Goal: Task Accomplishment & Management: Use online tool/utility

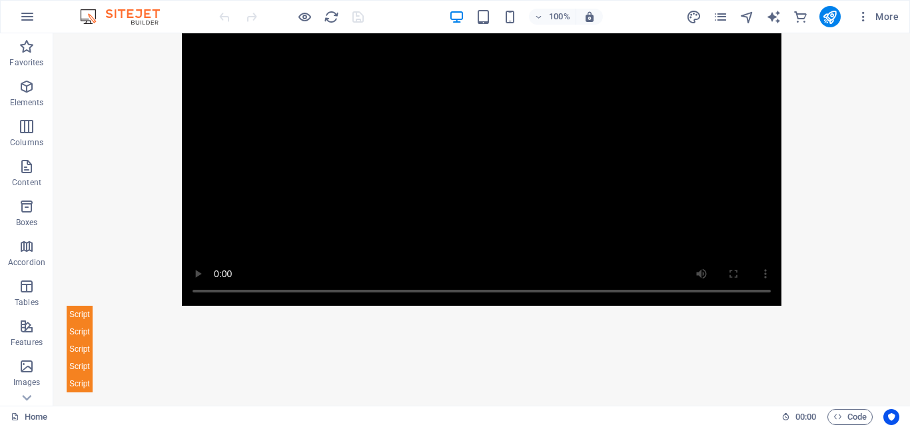
scroll to position [408, 0]
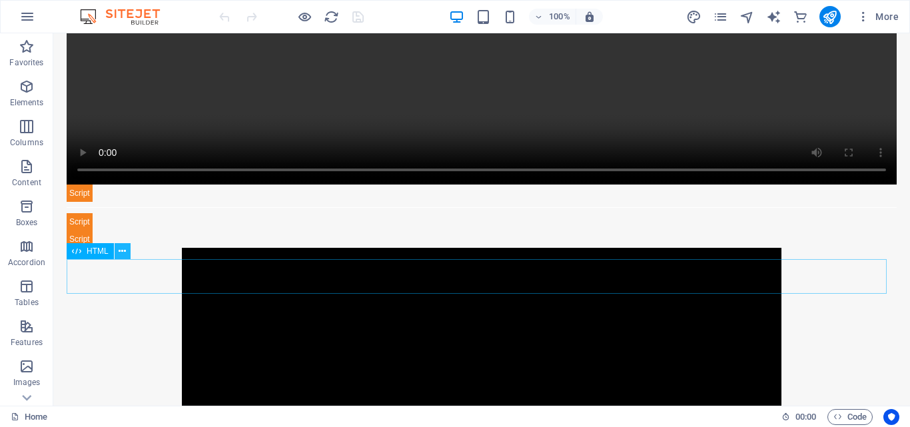
click at [125, 253] on icon at bounding box center [122, 251] width 7 height 14
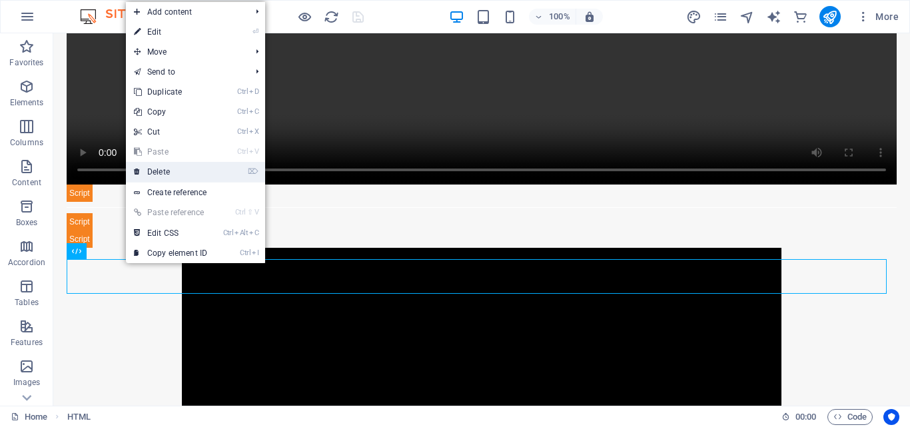
click at [162, 166] on link "⌦ Delete" at bounding box center [170, 172] width 89 height 20
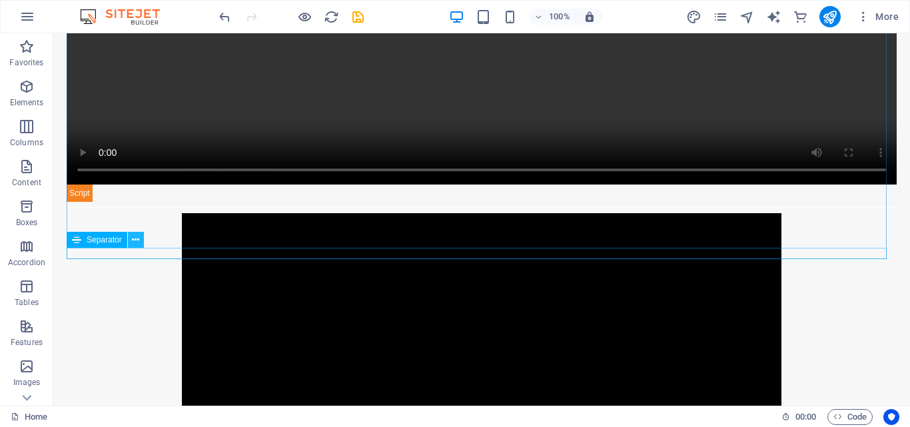
click at [133, 242] on icon at bounding box center [135, 240] width 7 height 14
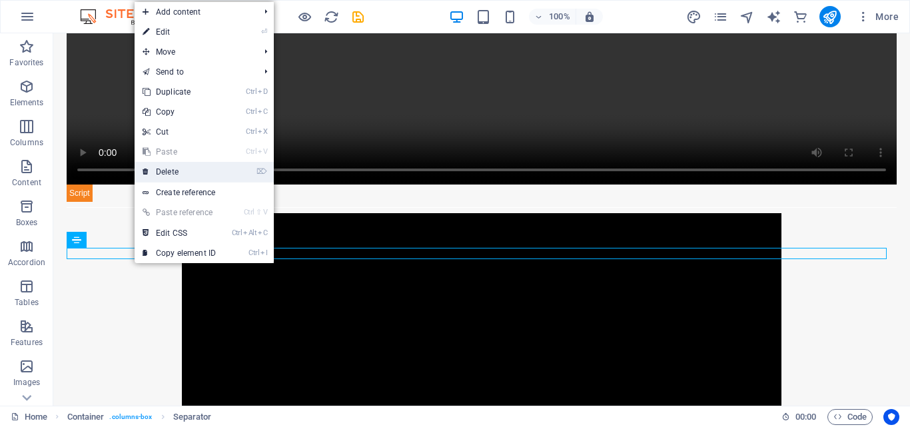
click at [175, 177] on link "⌦ Delete" at bounding box center [179, 172] width 89 height 20
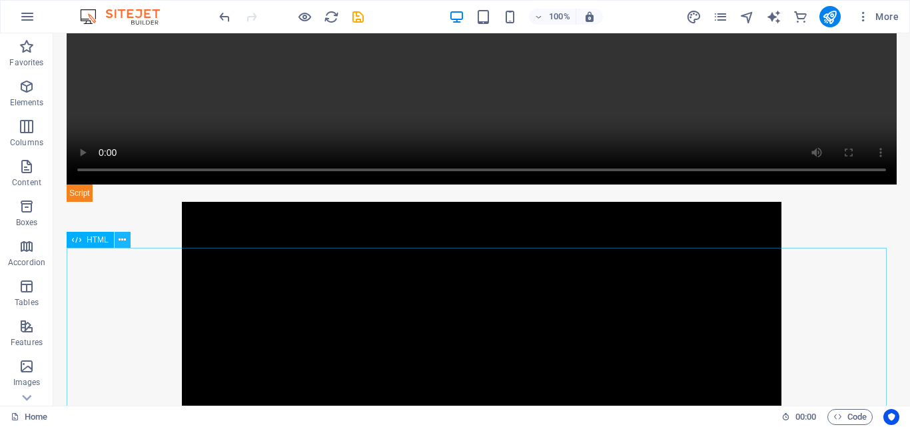
click at [121, 242] on icon at bounding box center [122, 240] width 7 height 14
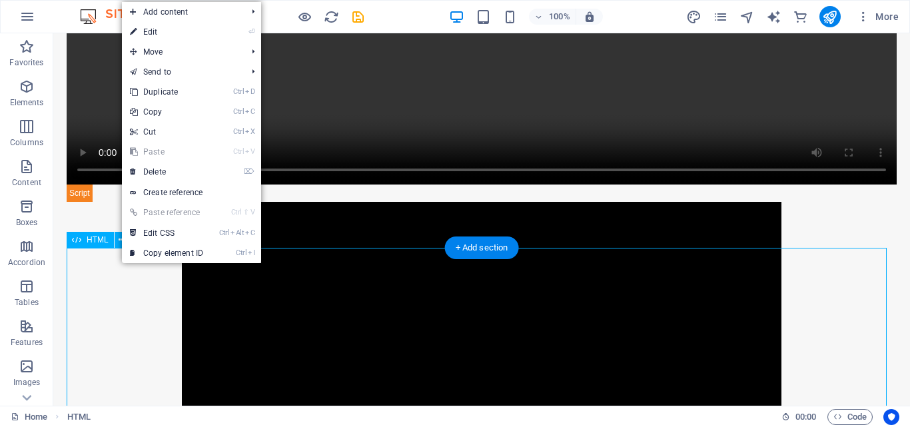
click at [119, 339] on div "Video.js VAST Ad (Play After Click) Enable JavaScript to view video" at bounding box center [482, 386] width 830 height 369
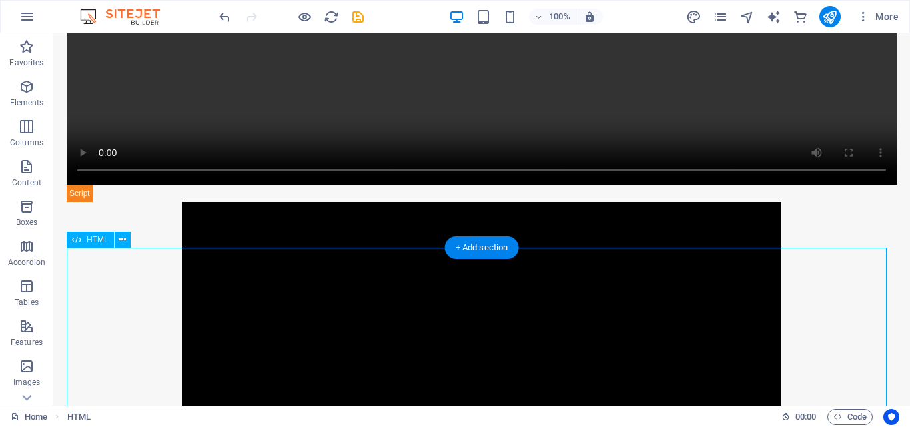
click at [323, 316] on div "Video.js VAST Ad (Play After Click) Enable JavaScript to view video" at bounding box center [482, 386] width 830 height 369
click at [90, 238] on span "HTML" at bounding box center [98, 240] width 22 height 8
click at [120, 242] on icon at bounding box center [122, 240] width 7 height 14
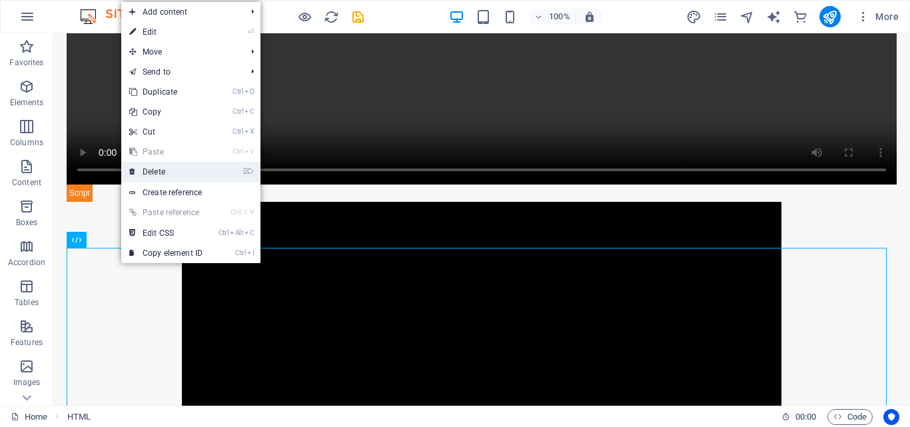
click at [153, 170] on link "⌦ Delete" at bounding box center [165, 172] width 89 height 20
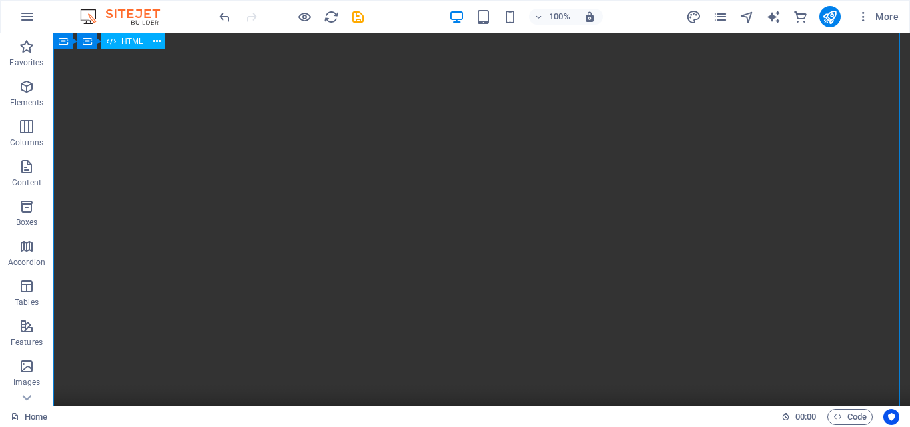
scroll to position [74, 0]
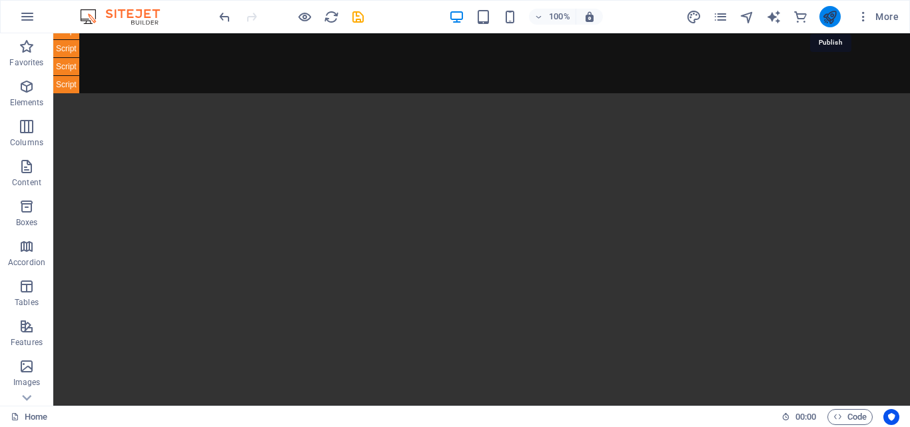
click at [832, 12] on icon "publish" at bounding box center [829, 16] width 15 height 15
